Goal: Check status: Check status

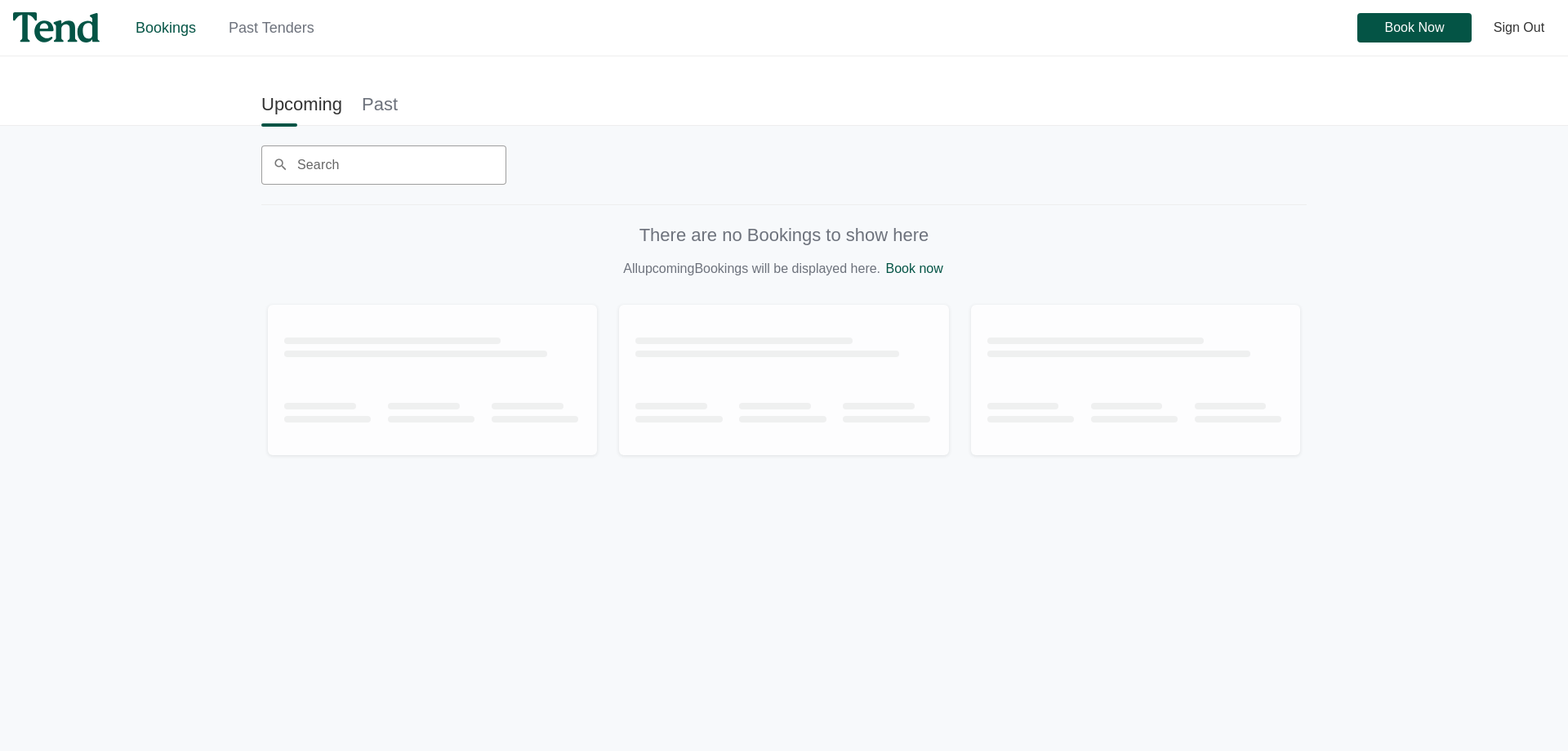
click at [290, 34] on link "Past Tenders" at bounding box center [272, 28] width 85 height 16
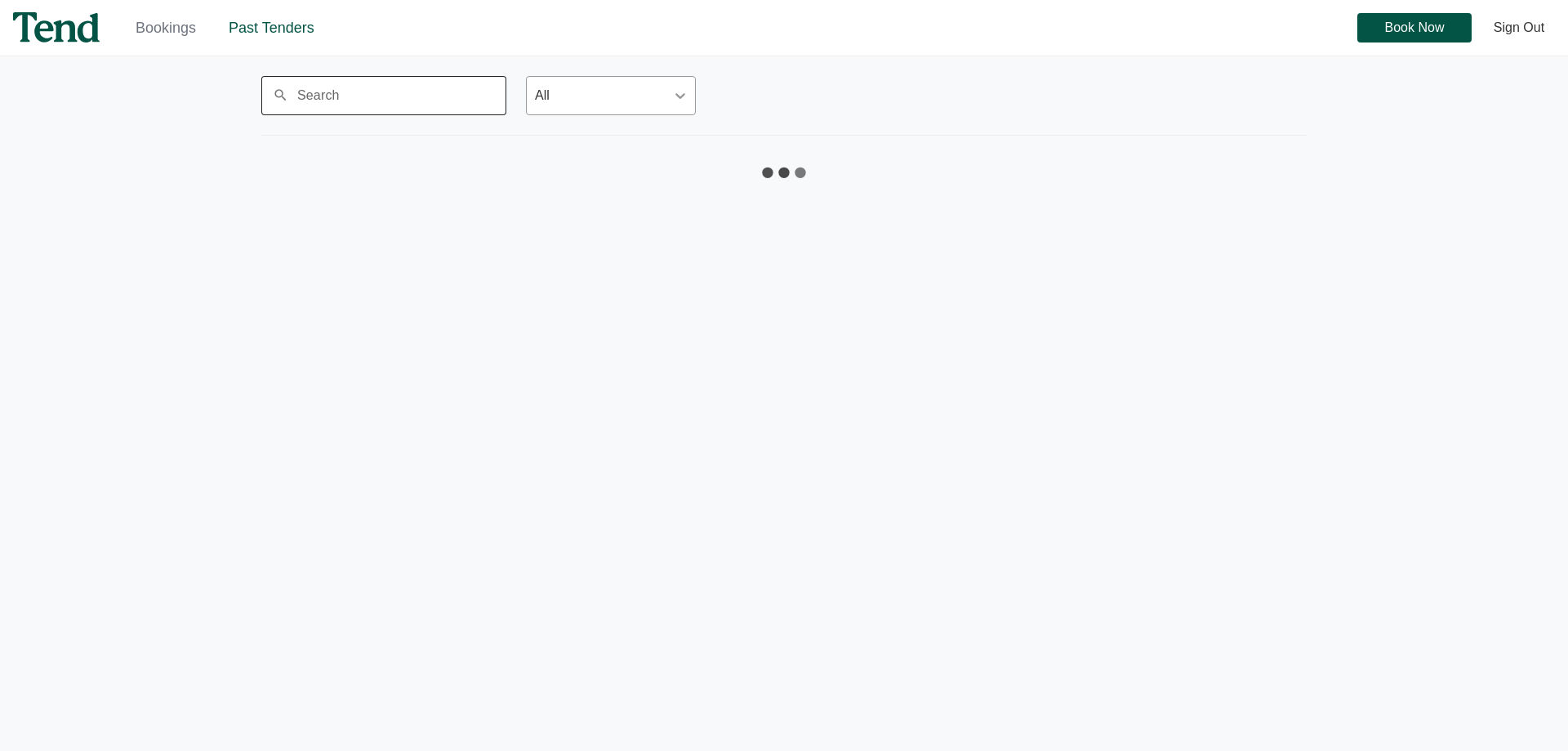
click at [410, 94] on input "Search" at bounding box center [385, 95] width 245 height 39
type input "L"
type input "j"
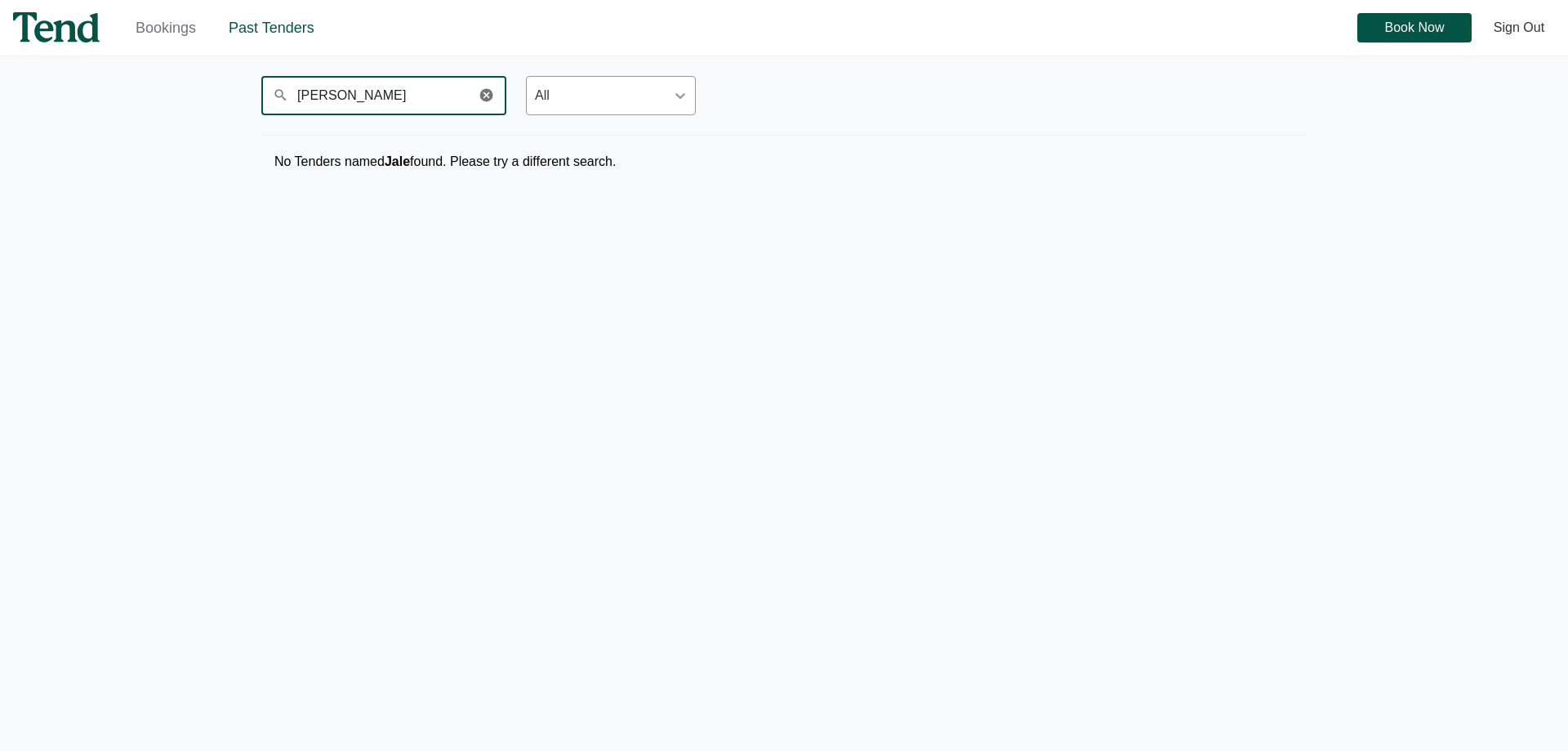
type input "J"
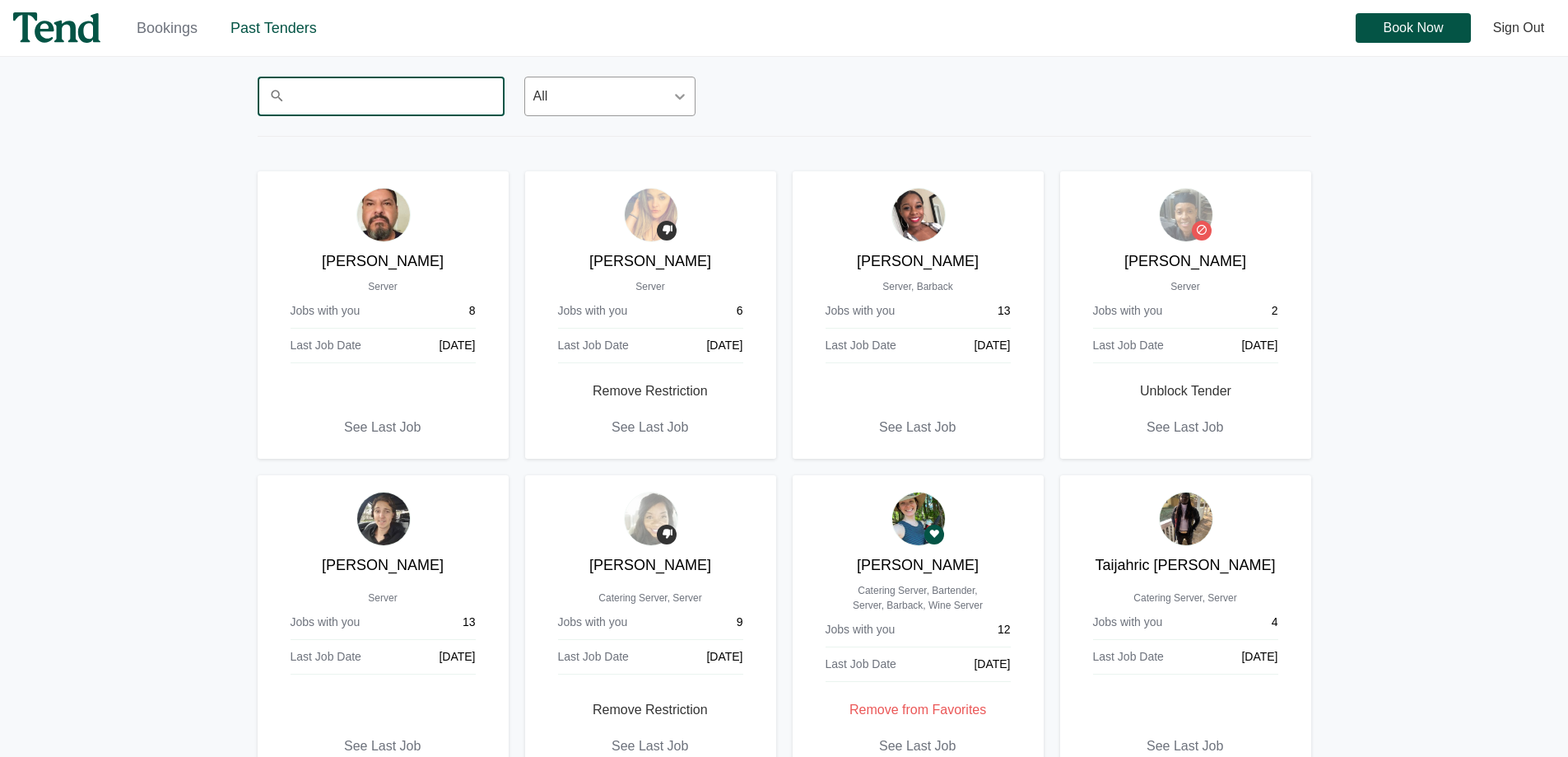
click at [316, 104] on input "Search" at bounding box center [381, 96] width 247 height 39
type input "[PERSON_NAME]"
